Goal: Download file/media

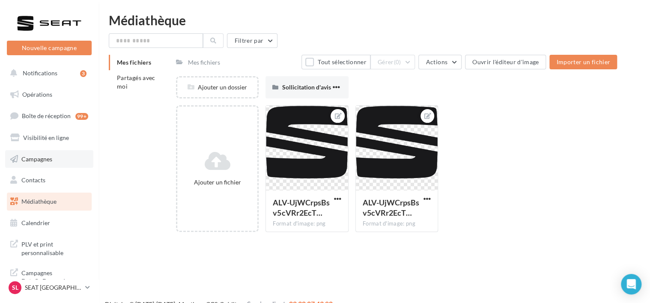
click at [47, 158] on span "Campagnes" at bounding box center [36, 158] width 31 height 7
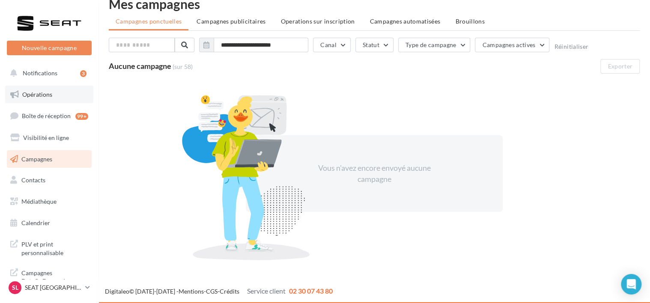
click at [38, 97] on span "Opérations" at bounding box center [37, 94] width 30 height 7
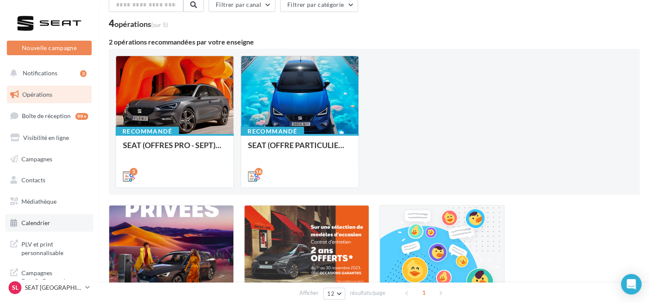
scroll to position [2, 0]
click at [41, 196] on span "Médiathèque" at bounding box center [38, 199] width 35 height 7
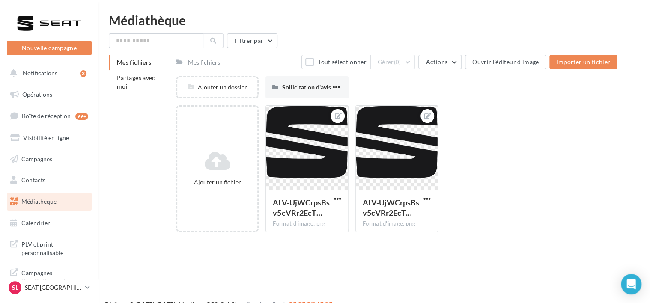
scroll to position [14, 0]
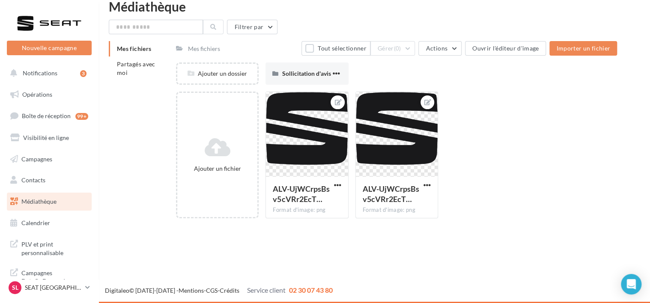
click at [199, 50] on div "Mes fichiers" at bounding box center [204, 48] width 32 height 9
click at [137, 68] on li "Partagés avec moi" at bounding box center [139, 68] width 60 height 24
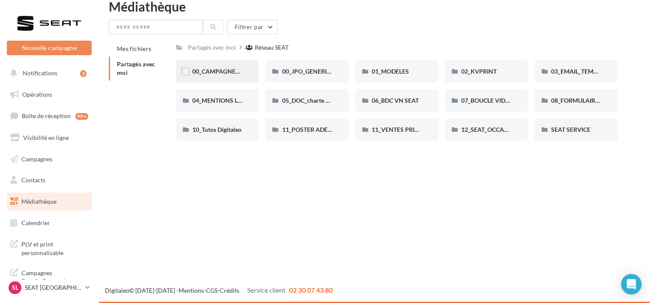
click at [224, 76] on div "00_CAMPAGNE_SEPTEMBRE" at bounding box center [217, 71] width 50 height 9
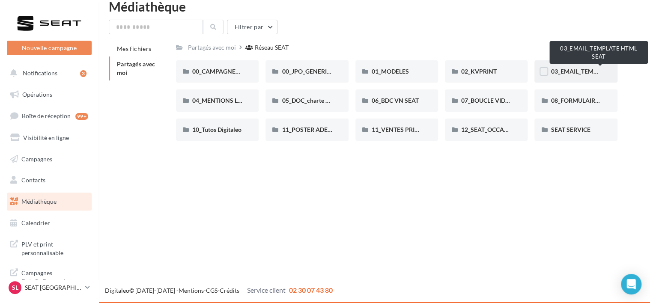
click at [573, 68] on span "03_EMAIL_TEMPLATE HTML SEAT" at bounding box center [596, 71] width 93 height 7
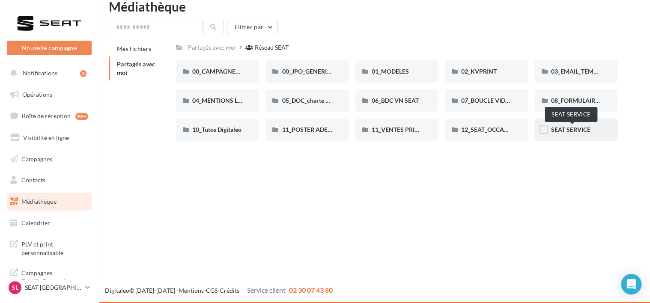
click at [571, 128] on span "SEAT SERVICE" at bounding box center [569, 129] width 39 height 7
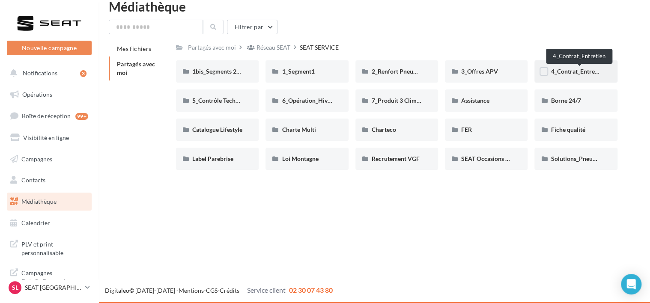
click at [586, 71] on span "4_Contrat_Entretien" at bounding box center [577, 71] width 54 height 7
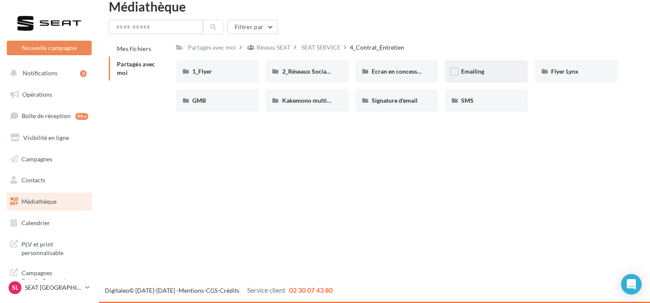
click at [493, 70] on div "Emailing" at bounding box center [486, 71] width 50 height 9
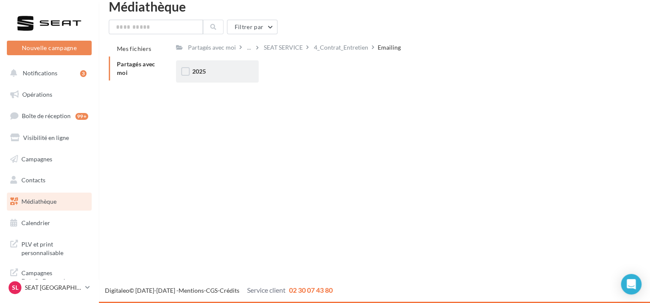
click at [232, 69] on div "2025" at bounding box center [217, 71] width 50 height 9
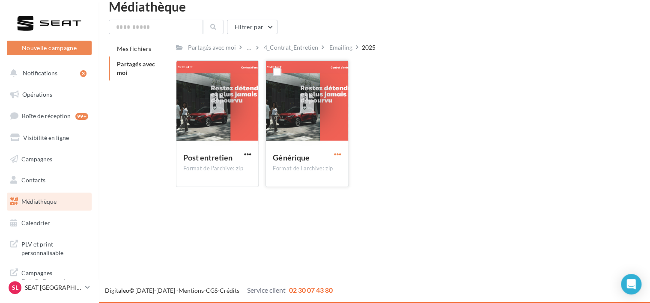
click at [340, 155] on span "button" at bounding box center [337, 154] width 7 height 7
click at [312, 170] on button "Télécharger" at bounding box center [300, 171] width 86 height 22
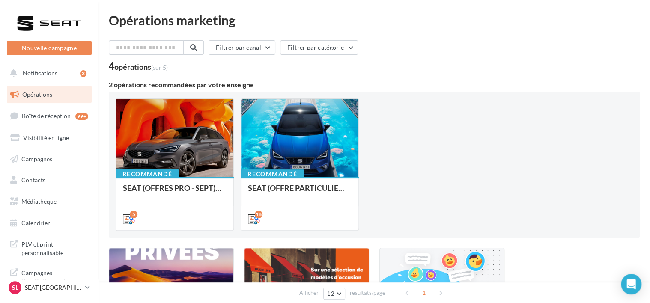
scroll to position [2, 0]
click at [46, 195] on link "Médiathèque" at bounding box center [49, 200] width 88 height 18
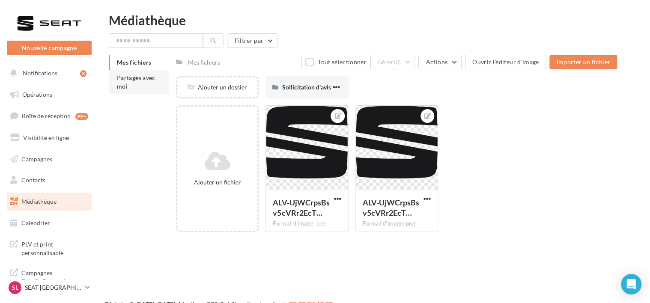
click at [132, 79] on span "Partagés avec moi" at bounding box center [136, 82] width 39 height 16
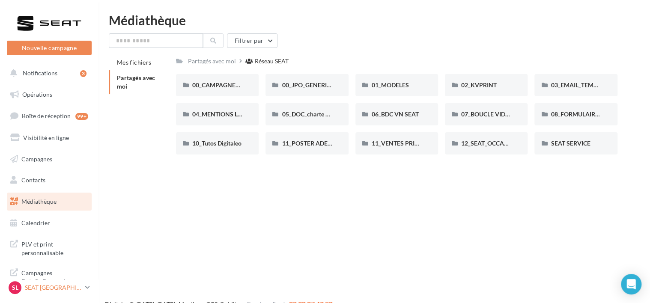
click at [49, 285] on p "SEAT [GEOGRAPHIC_DATA]" at bounding box center [53, 287] width 57 height 9
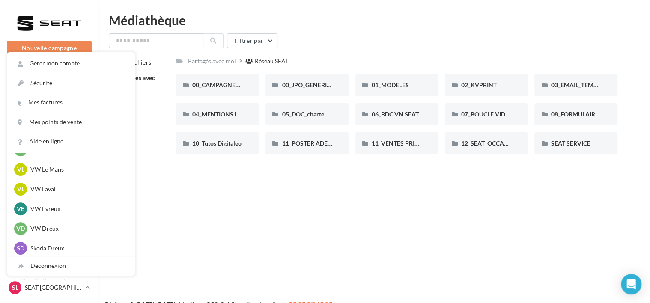
scroll to position [210, 0]
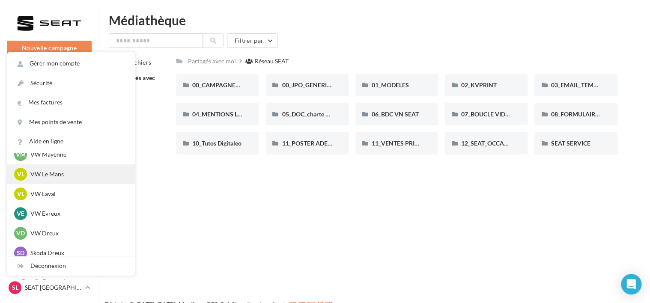
click at [49, 171] on p "VW Le Mans" at bounding box center [77, 174] width 94 height 9
